Goal: Task Accomplishment & Management: Use online tool/utility

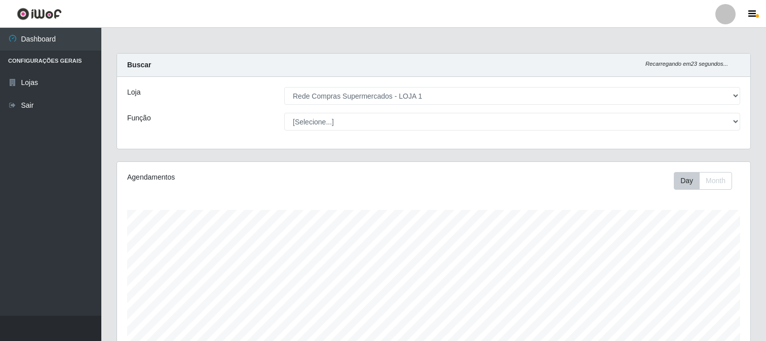
select select "158"
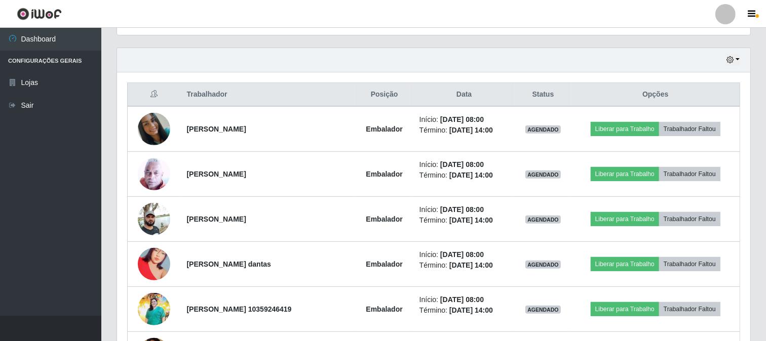
scroll to position [210, 633]
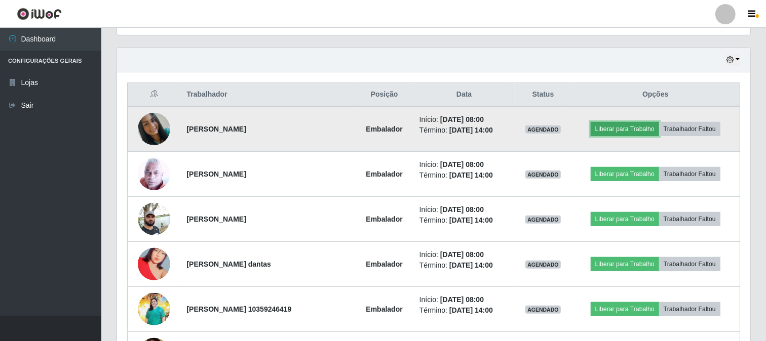
click at [630, 123] on button "Liberar para Trabalho" at bounding box center [625, 129] width 68 height 14
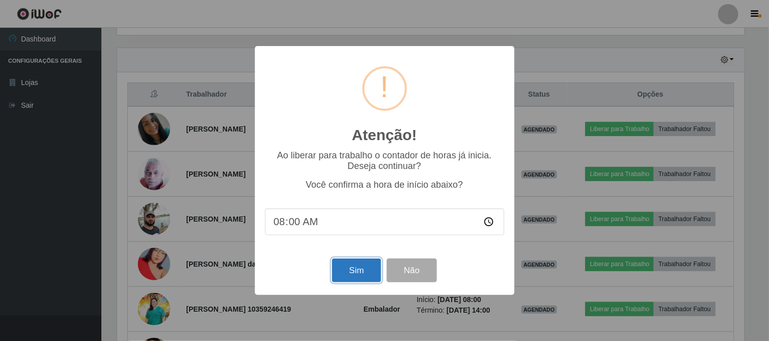
click at [341, 271] on button "Sim" at bounding box center [356, 271] width 49 height 24
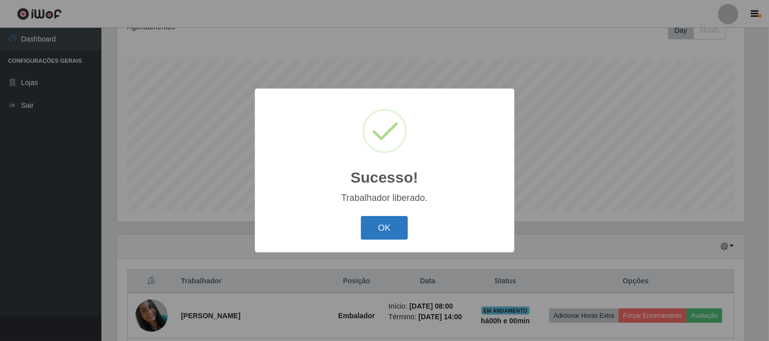
click at [386, 220] on button "OK" at bounding box center [384, 228] width 47 height 24
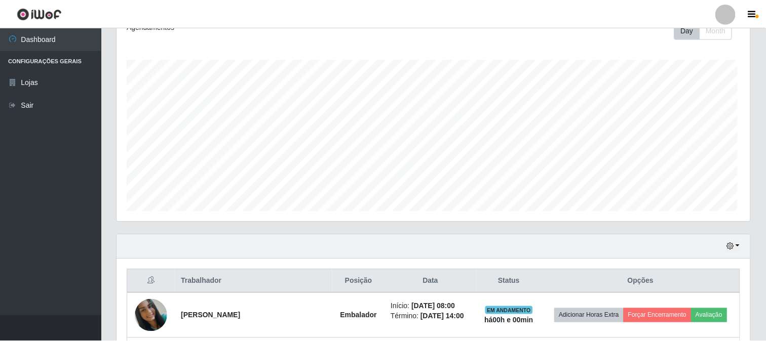
scroll to position [210, 633]
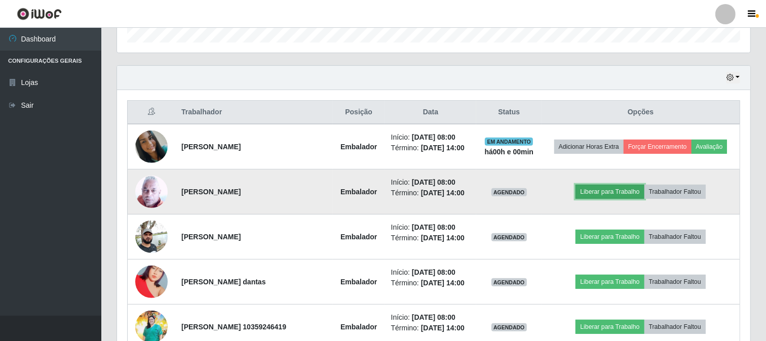
click at [605, 192] on button "Liberar para Trabalho" at bounding box center [610, 192] width 68 height 14
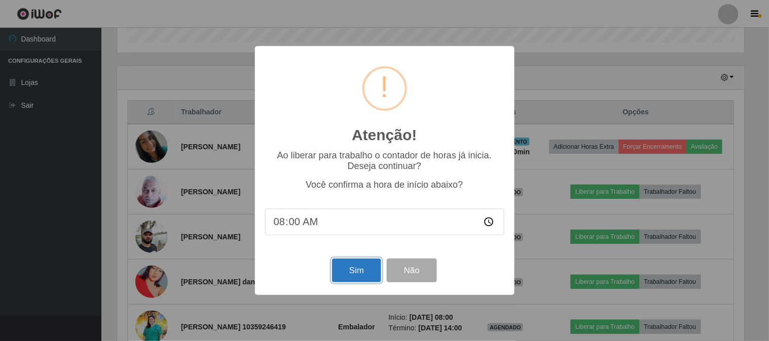
click at [357, 262] on button "Sim" at bounding box center [356, 271] width 49 height 24
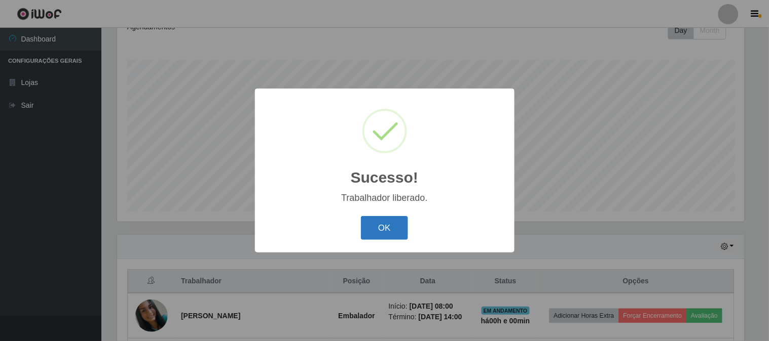
click at [374, 222] on button "OK" at bounding box center [384, 228] width 47 height 24
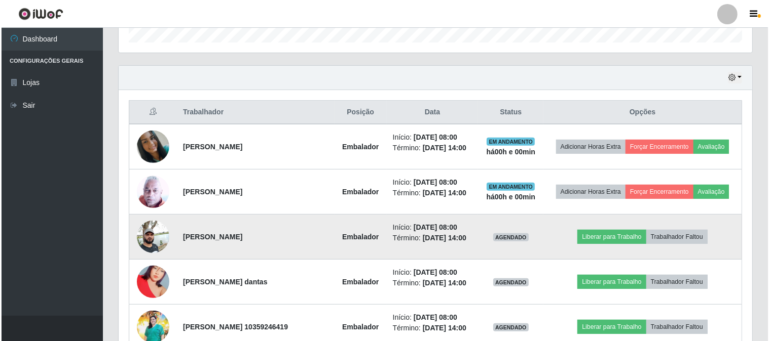
scroll to position [376, 0]
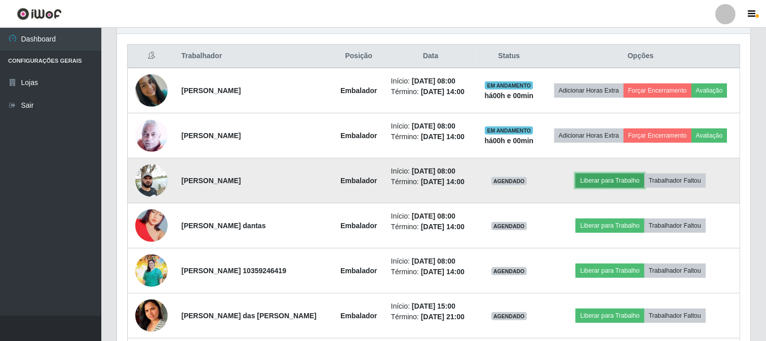
click at [614, 183] on button "Liberar para Trabalho" at bounding box center [610, 181] width 68 height 14
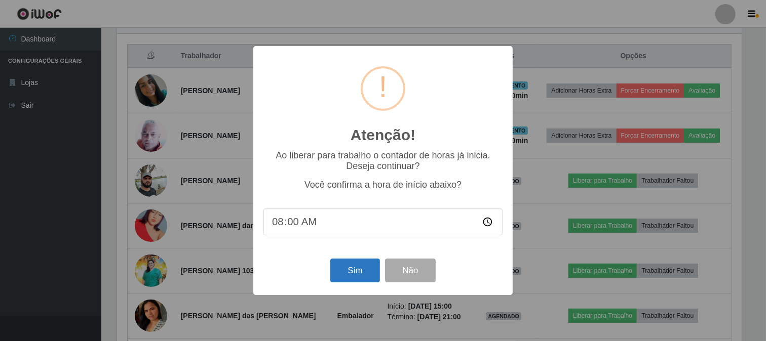
scroll to position [210, 627]
click at [347, 272] on button "Sim" at bounding box center [356, 271] width 49 height 24
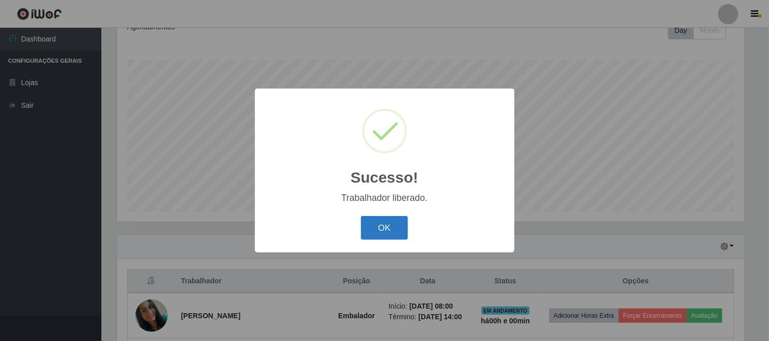
click at [375, 231] on button "OK" at bounding box center [384, 228] width 47 height 24
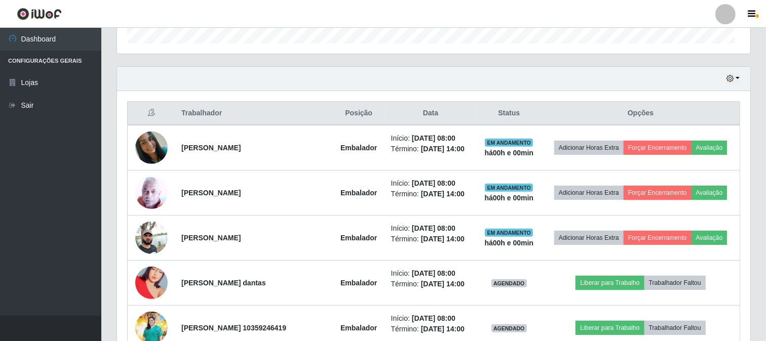
scroll to position [0, 0]
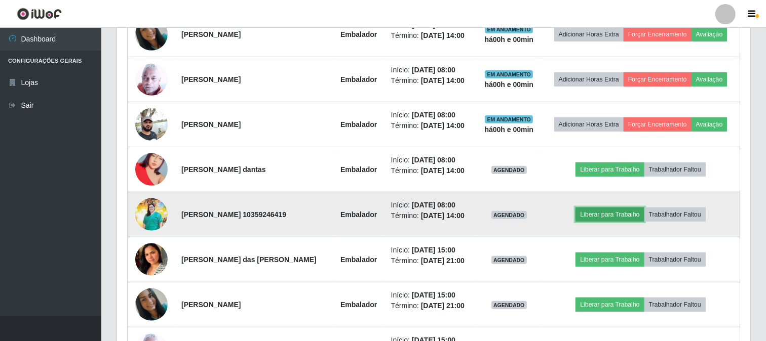
click at [589, 212] on button "Liberar para Trabalho" at bounding box center [610, 215] width 68 height 14
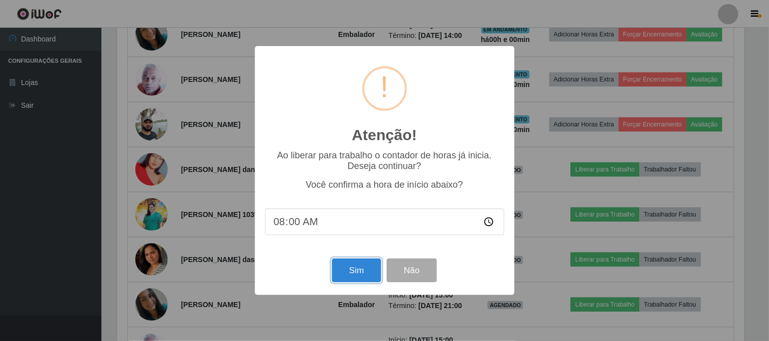
click at [356, 271] on button "Sim" at bounding box center [356, 271] width 49 height 24
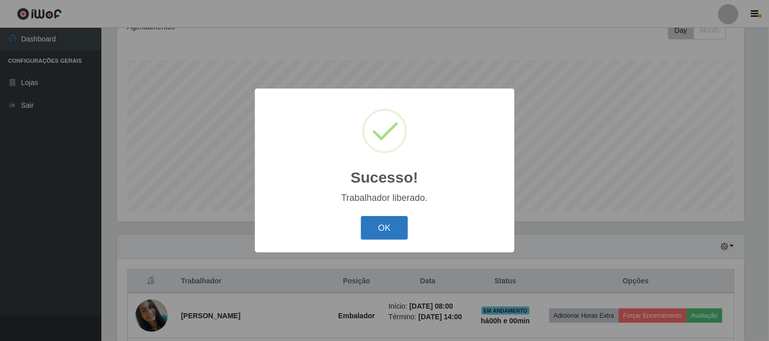
click at [380, 231] on button "OK" at bounding box center [384, 228] width 47 height 24
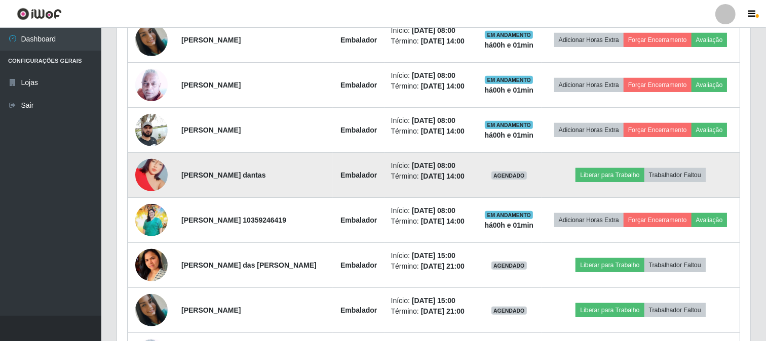
click at [149, 173] on img at bounding box center [151, 175] width 32 height 58
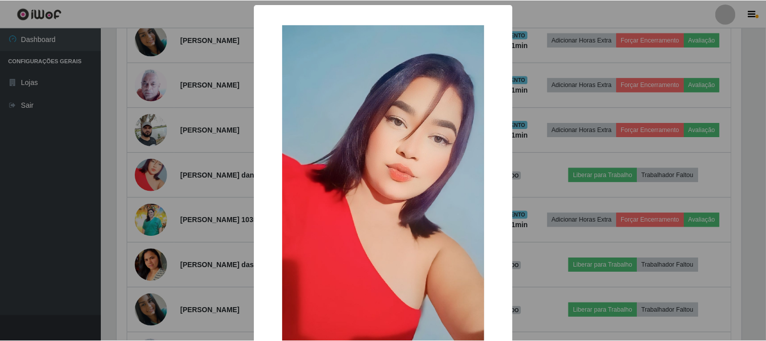
scroll to position [106, 0]
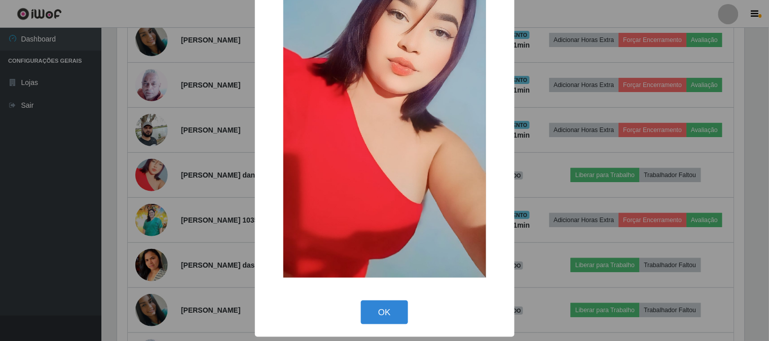
click at [207, 129] on div "× OK Cancel" at bounding box center [384, 170] width 769 height 341
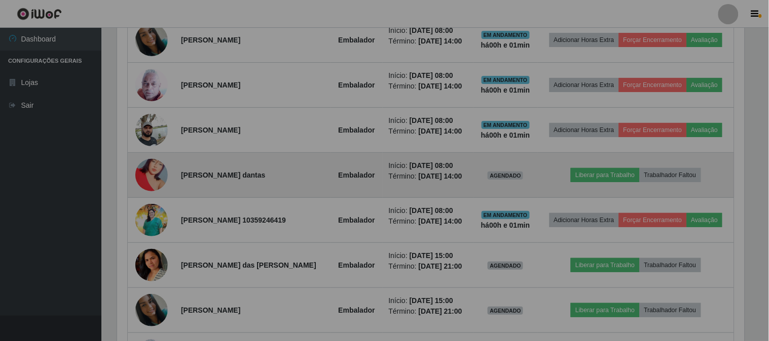
scroll to position [210, 633]
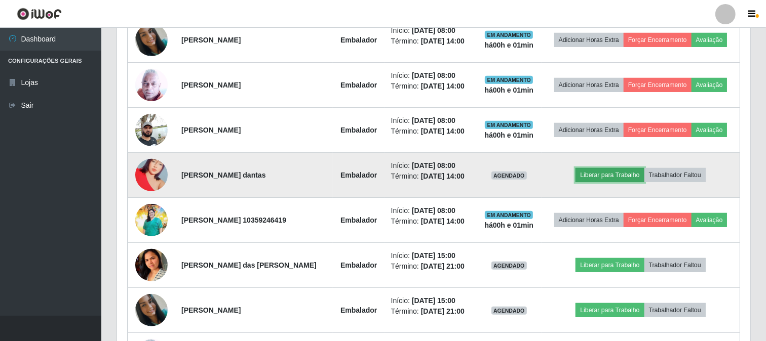
click at [601, 169] on button "Liberar para Trabalho" at bounding box center [610, 175] width 68 height 14
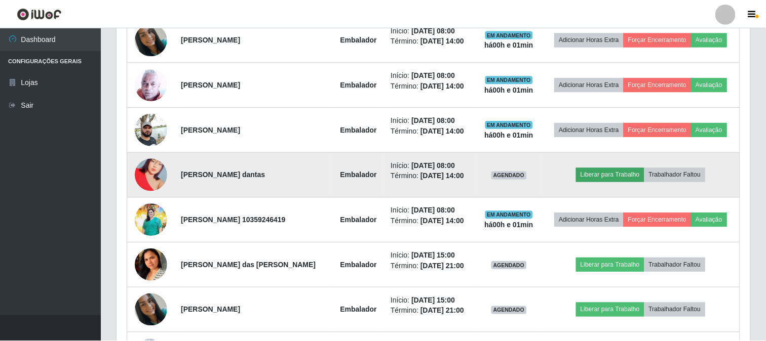
scroll to position [210, 627]
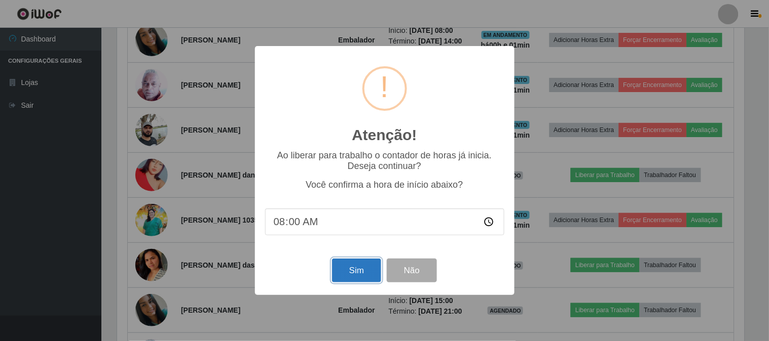
click at [341, 270] on button "Sim" at bounding box center [356, 271] width 49 height 24
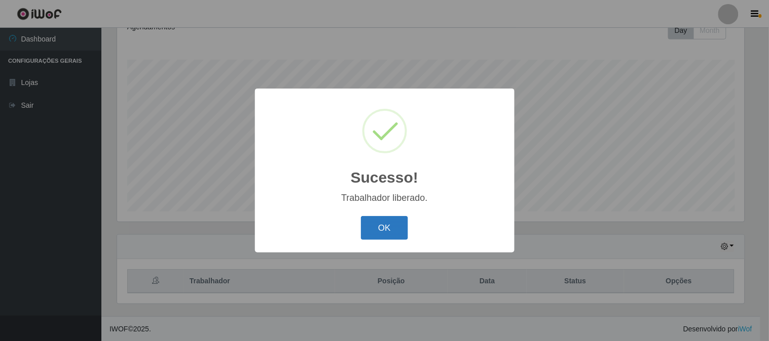
click at [380, 229] on button "OK" at bounding box center [384, 228] width 47 height 24
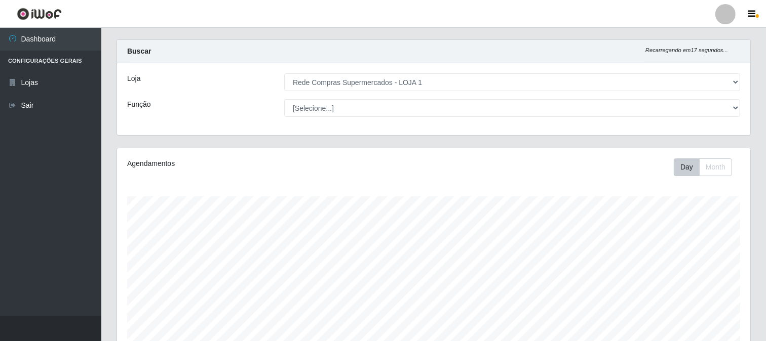
scroll to position [23, 0]
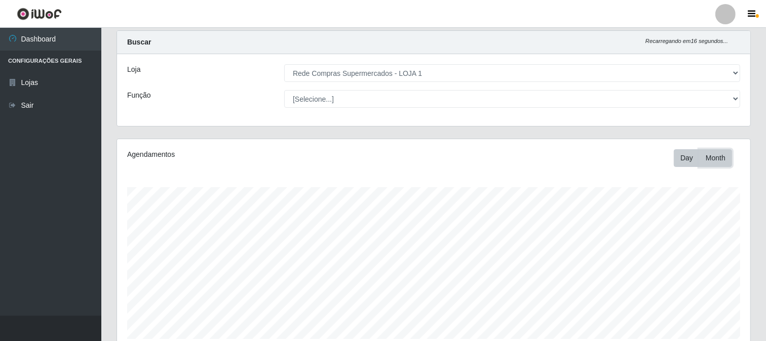
click at [716, 159] on button "Month" at bounding box center [715, 158] width 33 height 18
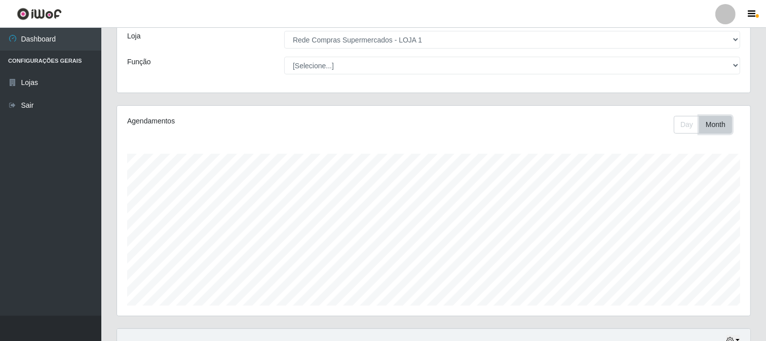
scroll to position [0, 0]
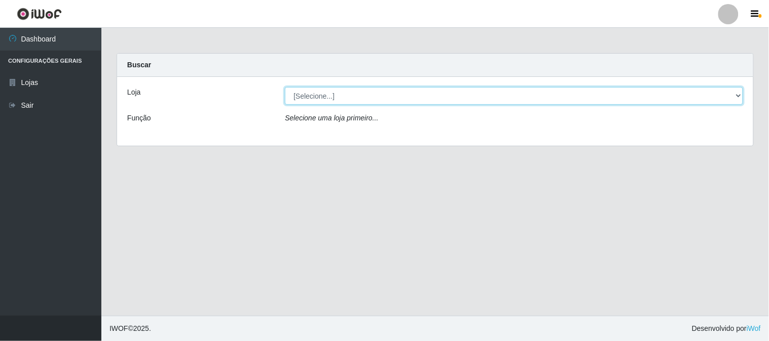
drag, startPoint x: 327, startPoint y: 103, endPoint x: 334, endPoint y: 92, distance: 13.6
click at [327, 103] on select "[Selecione...] Rede Compras Supermercados - LOJA 1" at bounding box center [514, 96] width 458 height 18
select select "158"
click at [285, 87] on select "[Selecione...] Rede Compras Supermercados - LOJA 1" at bounding box center [514, 96] width 458 height 18
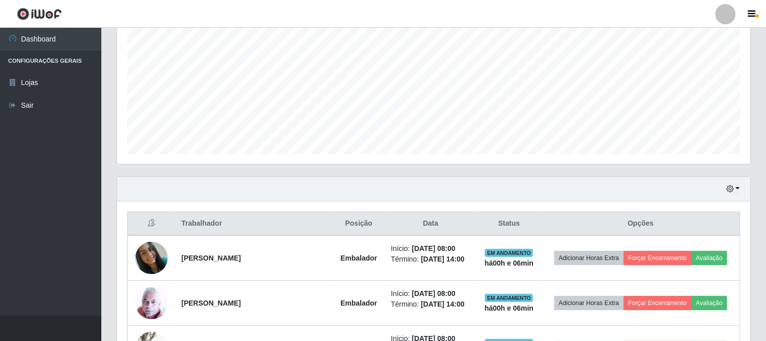
scroll to position [39, 0]
